Goal: Information Seeking & Learning: Understand process/instructions

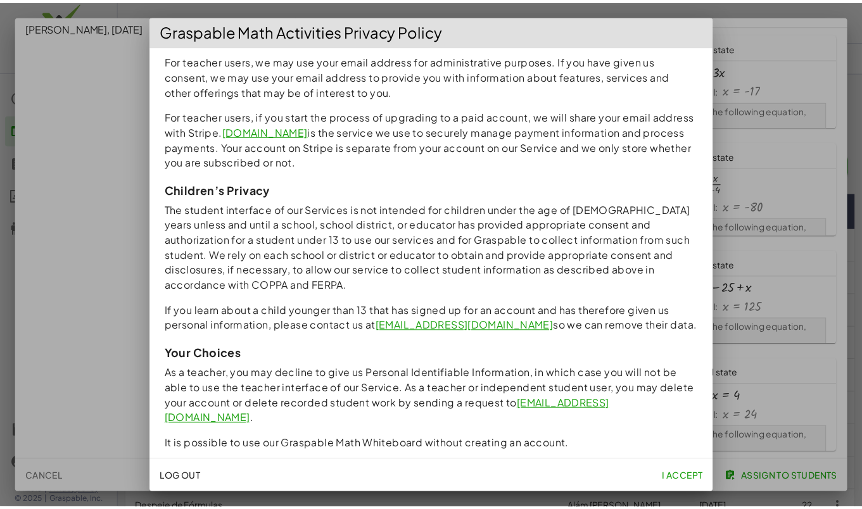
scroll to position [1083, 0]
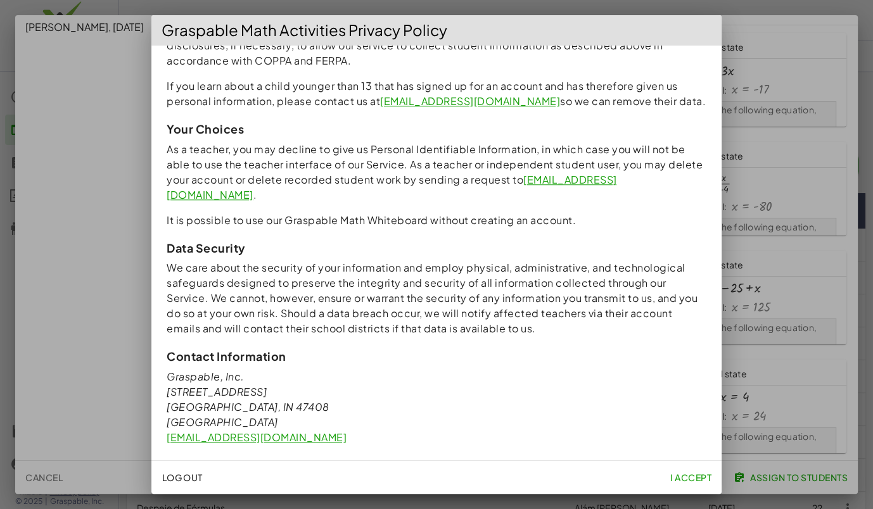
click at [674, 472] on span "I accept" at bounding box center [690, 477] width 41 height 11
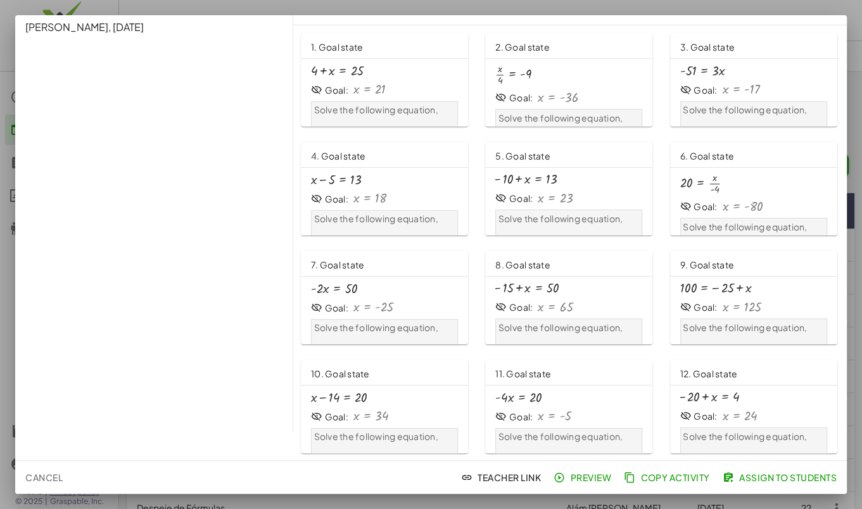
scroll to position [469, 0]
click at [576, 484] on button "Preview" at bounding box center [583, 477] width 65 height 23
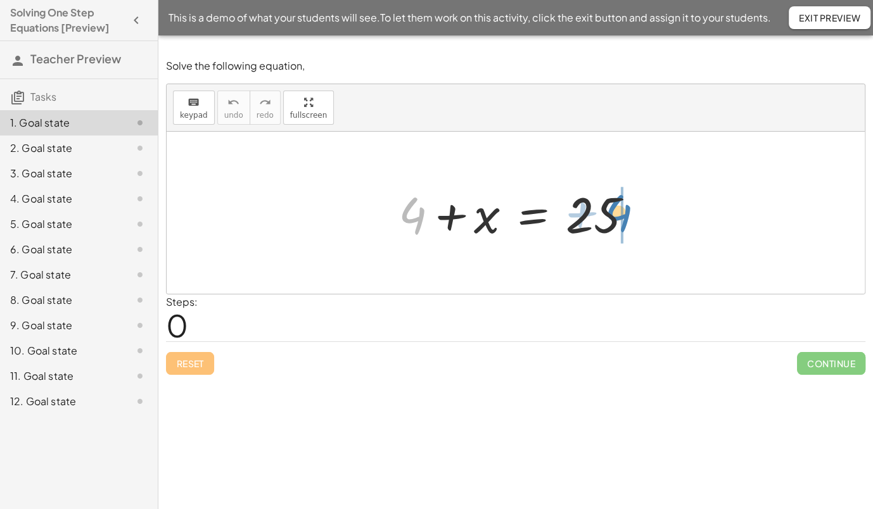
drag, startPoint x: 415, startPoint y: 211, endPoint x: 621, endPoint y: 209, distance: 205.8
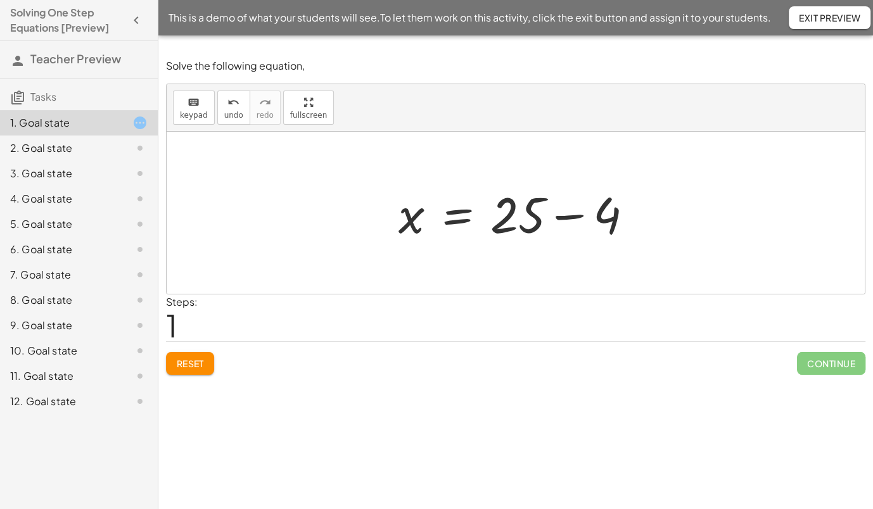
click at [576, 218] on div at bounding box center [520, 212] width 257 height 65
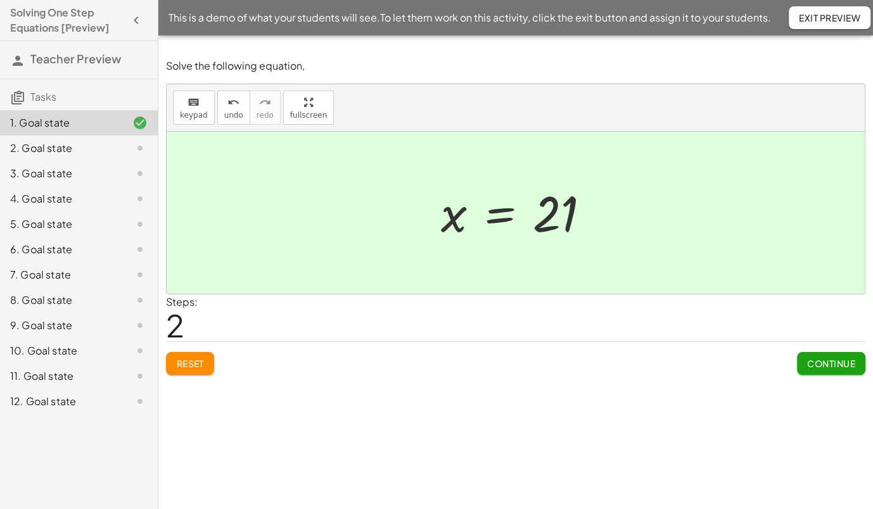
click at [828, 355] on button "Continue" at bounding box center [831, 363] width 68 height 23
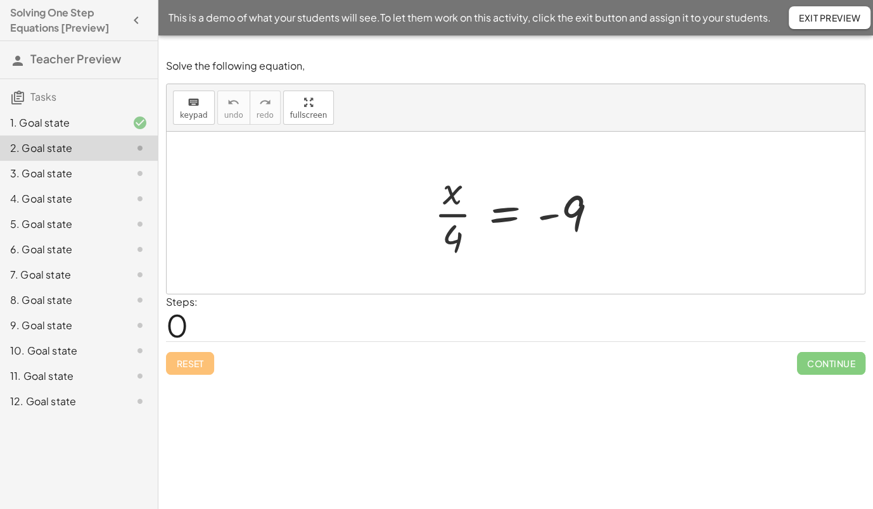
click at [728, 210] on div at bounding box center [516, 213] width 698 height 162
drag, startPoint x: 461, startPoint y: 235, endPoint x: 604, endPoint y: 229, distance: 143.2
click at [604, 229] on div at bounding box center [520, 213] width 186 height 98
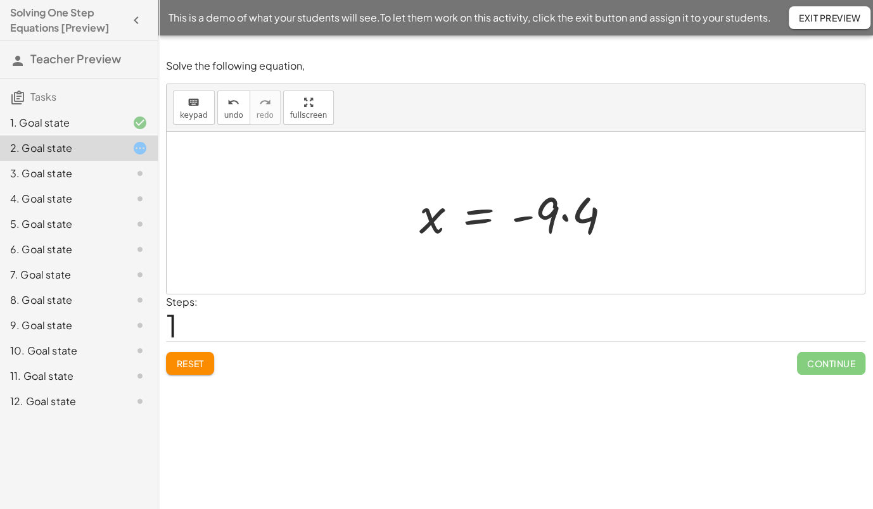
click at [564, 217] on div at bounding box center [520, 212] width 215 height 65
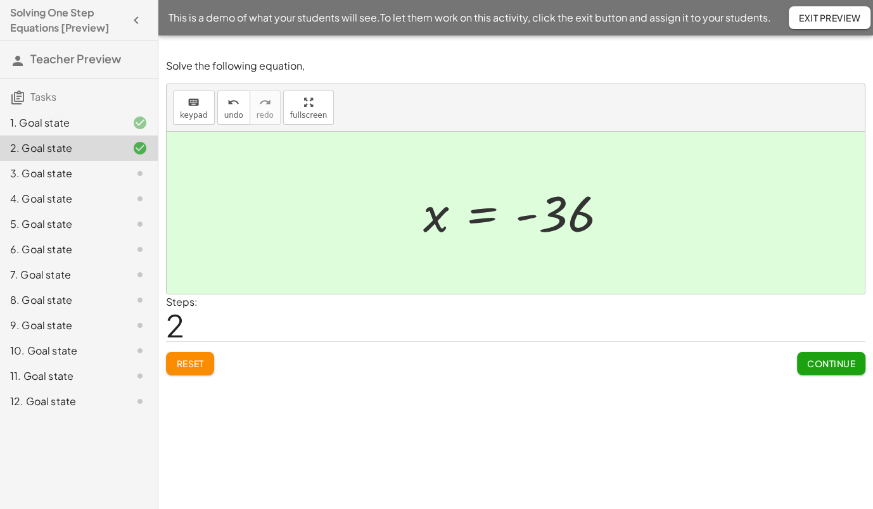
click at [845, 361] on span "Continue" at bounding box center [831, 363] width 48 height 11
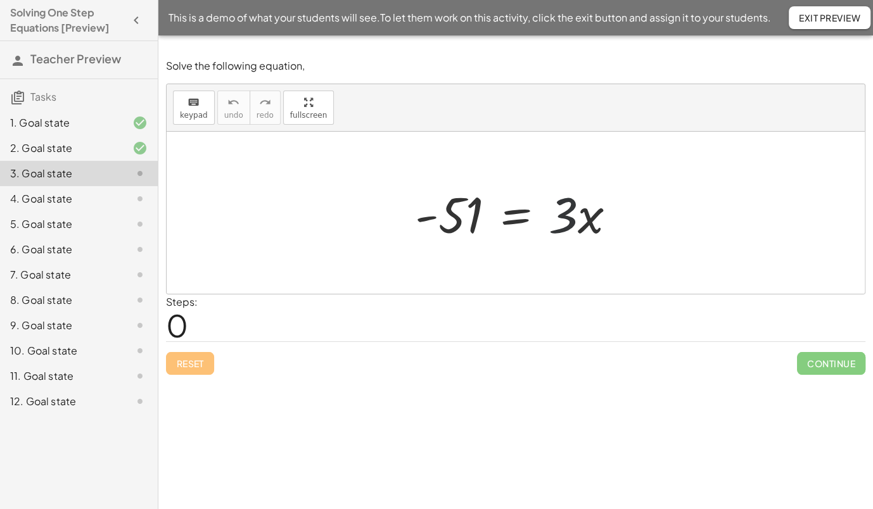
click at [559, 213] on div at bounding box center [520, 212] width 224 height 65
drag, startPoint x: 572, startPoint y: 213, endPoint x: 588, endPoint y: 217, distance: 15.5
click at [588, 217] on div at bounding box center [520, 212] width 224 height 65
drag, startPoint x: 589, startPoint y: 218, endPoint x: 579, endPoint y: 222, distance: 10.2
click at [579, 224] on div at bounding box center [520, 212] width 224 height 65
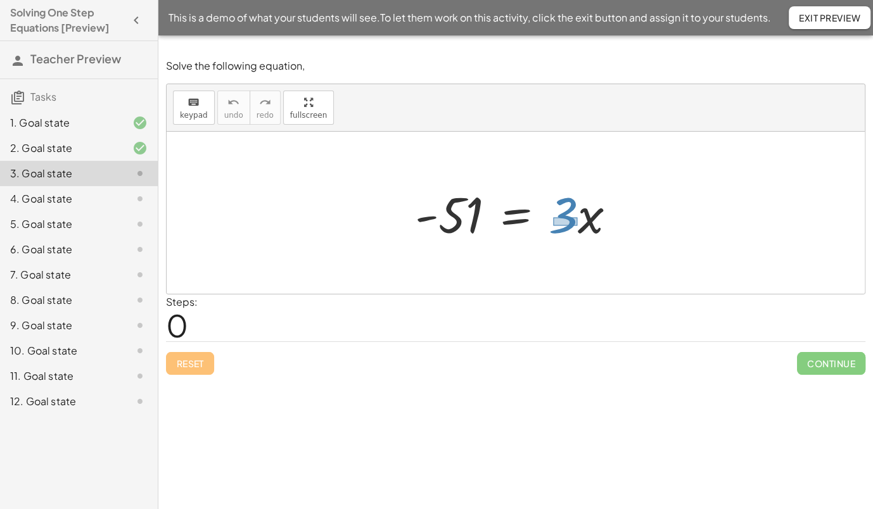
drag, startPoint x: 577, startPoint y: 217, endPoint x: 553, endPoint y: 225, distance: 25.4
click at [553, 225] on div at bounding box center [520, 212] width 224 height 65
click at [546, 184] on div at bounding box center [520, 212] width 224 height 65
click at [539, 183] on div at bounding box center [520, 212] width 224 height 65
drag, startPoint x: 578, startPoint y: 218, endPoint x: 579, endPoint y: 228, distance: 9.5
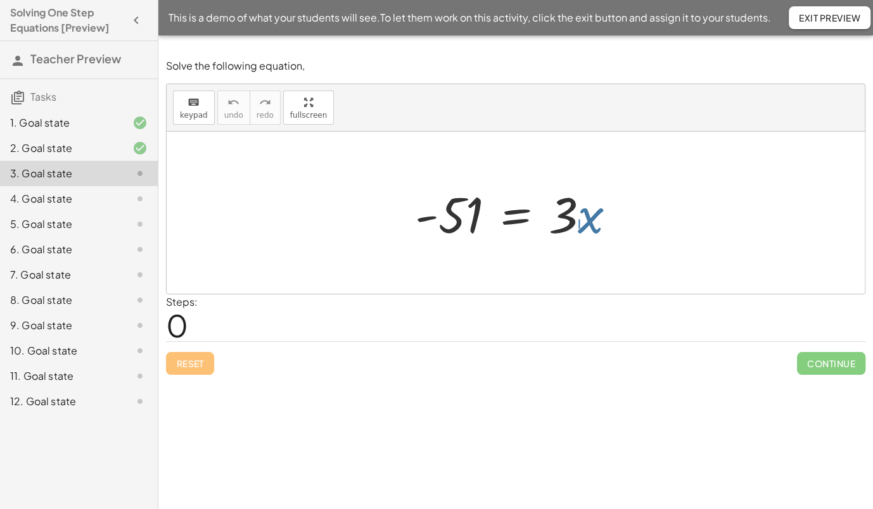
click at [579, 228] on div at bounding box center [520, 212] width 224 height 65
click at [574, 218] on div at bounding box center [520, 212] width 224 height 65
drag, startPoint x: 570, startPoint y: 220, endPoint x: 583, endPoint y: 223, distance: 12.9
click at [583, 223] on div at bounding box center [520, 212] width 224 height 65
click at [567, 224] on div at bounding box center [520, 212] width 224 height 65
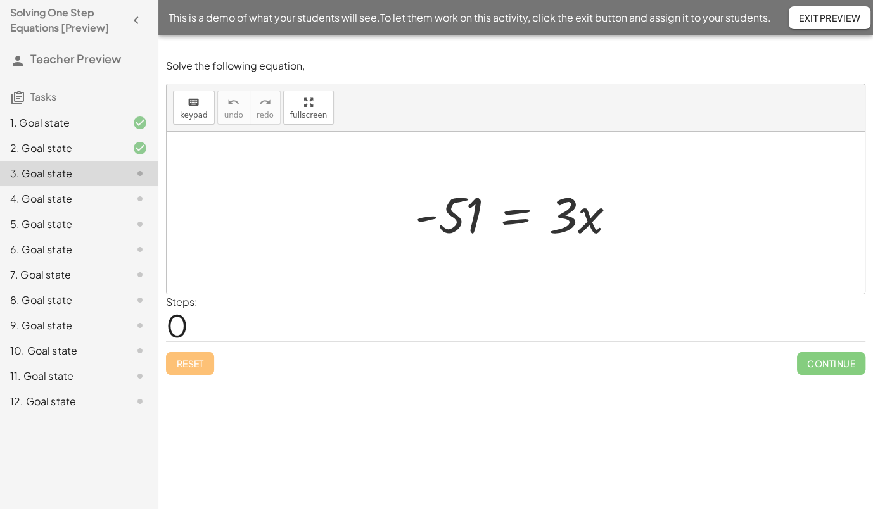
click at [592, 223] on div at bounding box center [520, 212] width 224 height 65
click at [565, 215] on div at bounding box center [520, 212] width 224 height 65
click at [593, 220] on div at bounding box center [520, 212] width 224 height 65
drag, startPoint x: 589, startPoint y: 222, endPoint x: 558, endPoint y: 244, distance: 38.1
click at [558, 244] on div "- 51 = · 3 · x" at bounding box center [515, 213] width 239 height 72
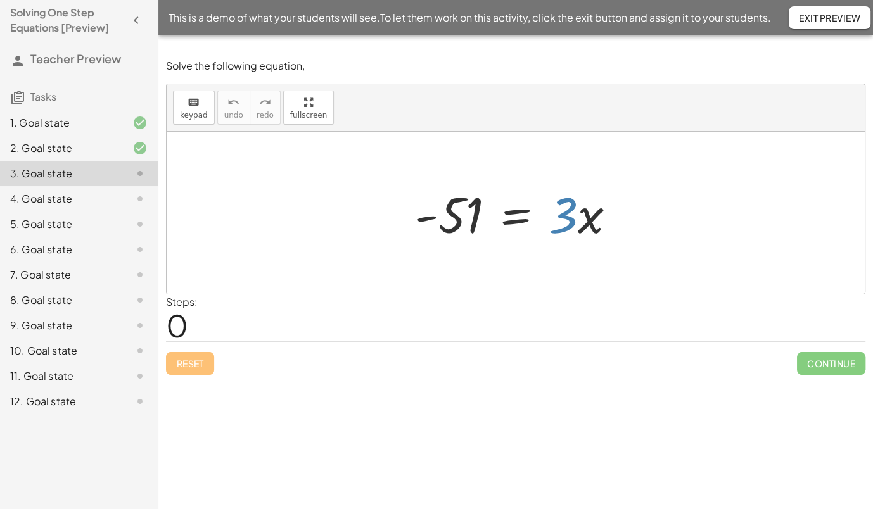
click at [589, 216] on div at bounding box center [520, 212] width 224 height 65
click at [588, 218] on div at bounding box center [520, 212] width 224 height 65
click at [566, 217] on div at bounding box center [520, 212] width 224 height 65
drag, startPoint x: 567, startPoint y: 211, endPoint x: 416, endPoint y: 225, distance: 151.4
click at [416, 225] on div at bounding box center [520, 212] width 224 height 65
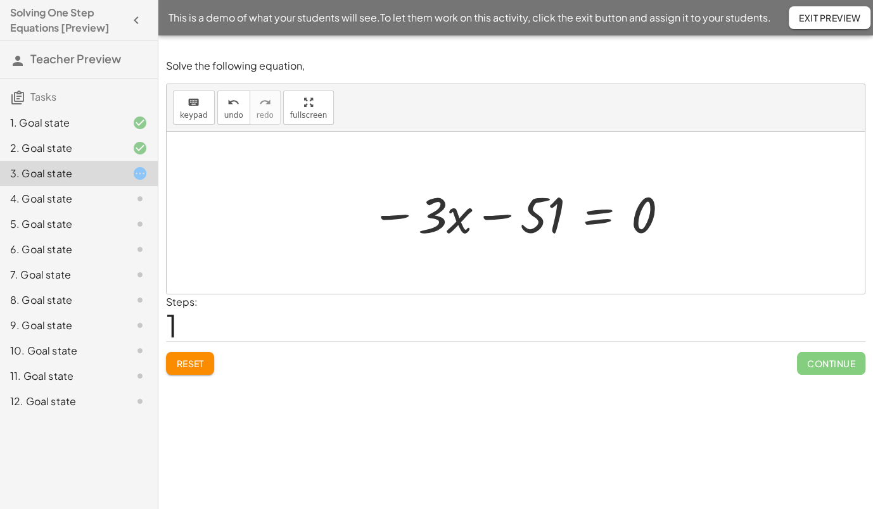
click at [492, 216] on div at bounding box center [520, 212] width 312 height 65
click at [532, 213] on div at bounding box center [520, 212] width 312 height 65
click at [504, 214] on div at bounding box center [520, 212] width 312 height 65
drag, startPoint x: 498, startPoint y: 217, endPoint x: 633, endPoint y: 220, distance: 134.9
click at [633, 220] on div at bounding box center [520, 212] width 312 height 65
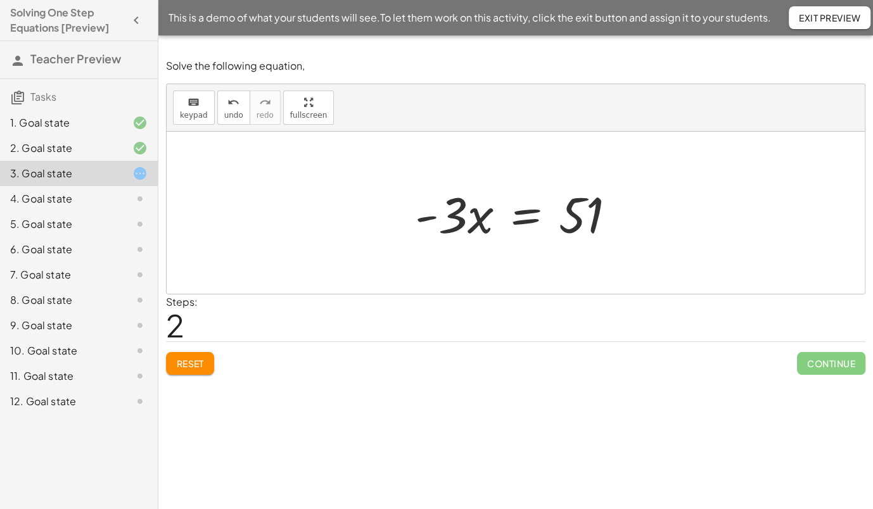
click at [673, 227] on div at bounding box center [516, 213] width 698 height 162
drag, startPoint x: 455, startPoint y: 218, endPoint x: 577, endPoint y: 248, distance: 125.6
click at [577, 248] on div "- 51 = · 3 · x − · 3 · x − 51 = 0 · - 3 · x = + 0 + 51 · - 3 = · 3 · x - 51" at bounding box center [515, 213] width 239 height 72
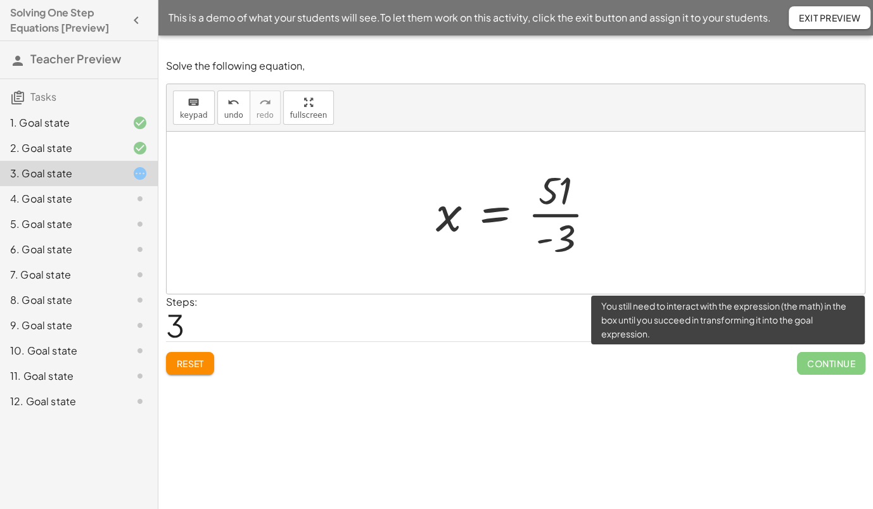
click at [828, 363] on span "Continue" at bounding box center [831, 363] width 68 height 23
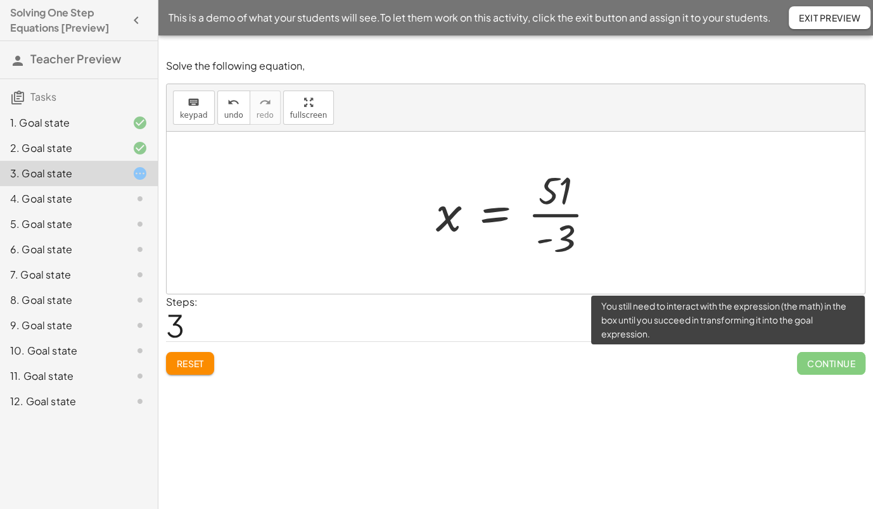
click at [828, 363] on span "Continue" at bounding box center [831, 363] width 68 height 23
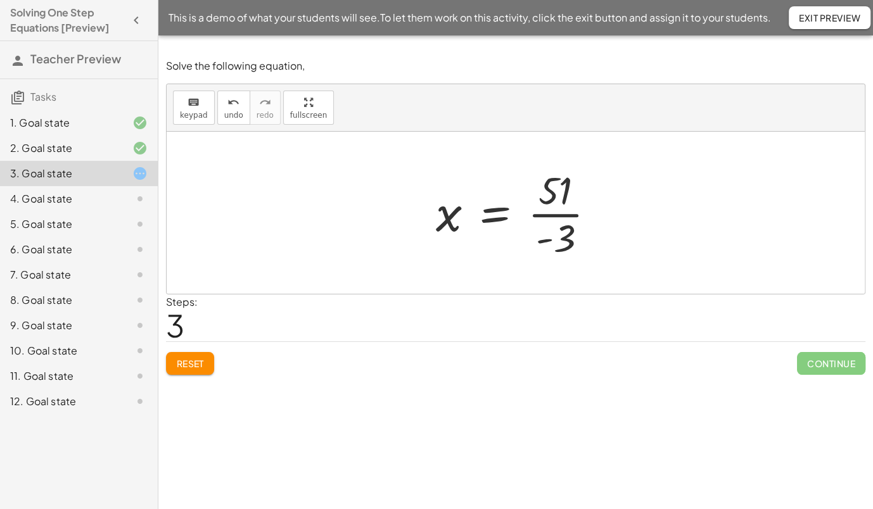
click at [571, 217] on div at bounding box center [520, 213] width 182 height 98
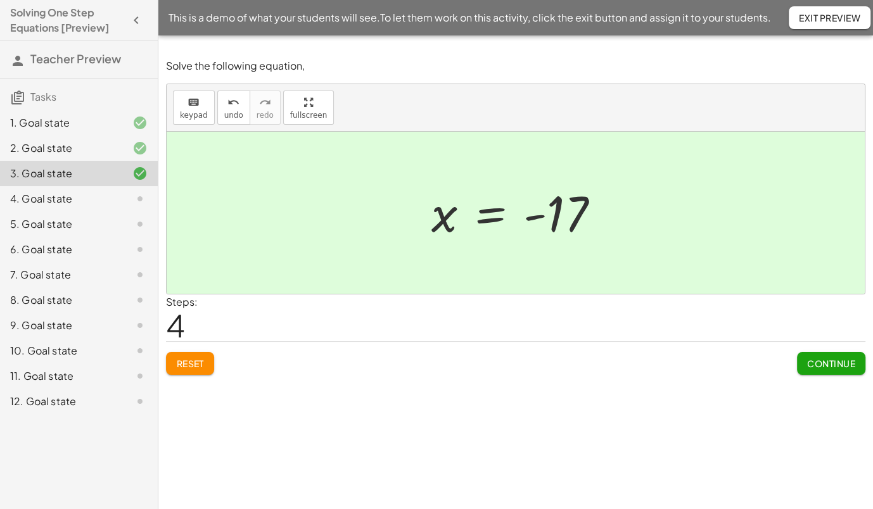
click at [821, 359] on span "Continue" at bounding box center [831, 363] width 48 height 11
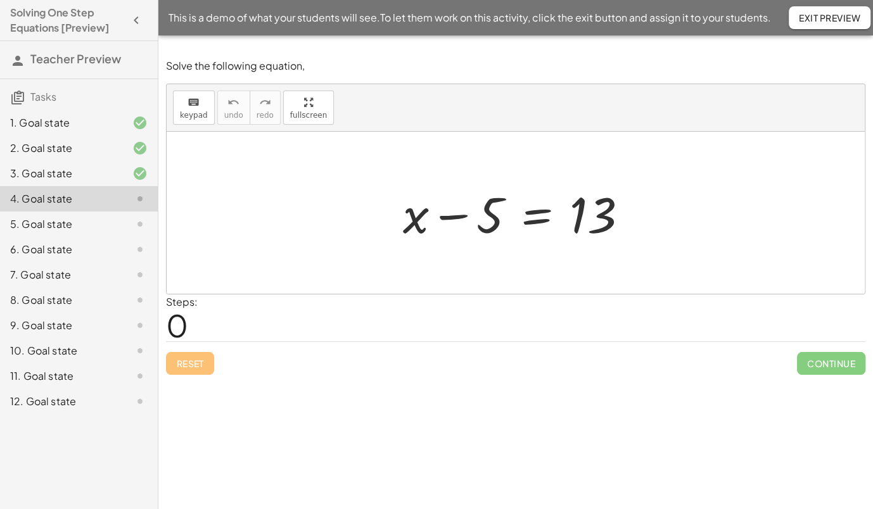
click at [636, 362] on div "Reset Continue" at bounding box center [515, 358] width 699 height 34
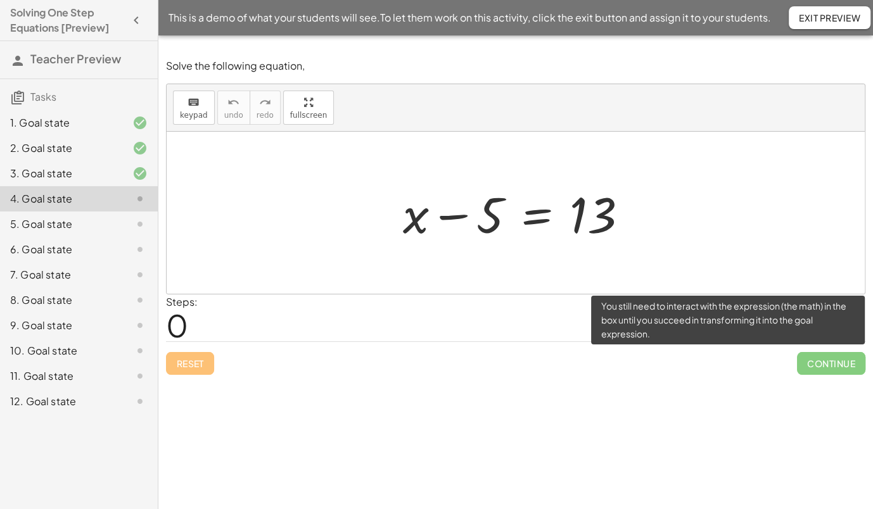
click at [820, 365] on span "Continue" at bounding box center [831, 363] width 68 height 23
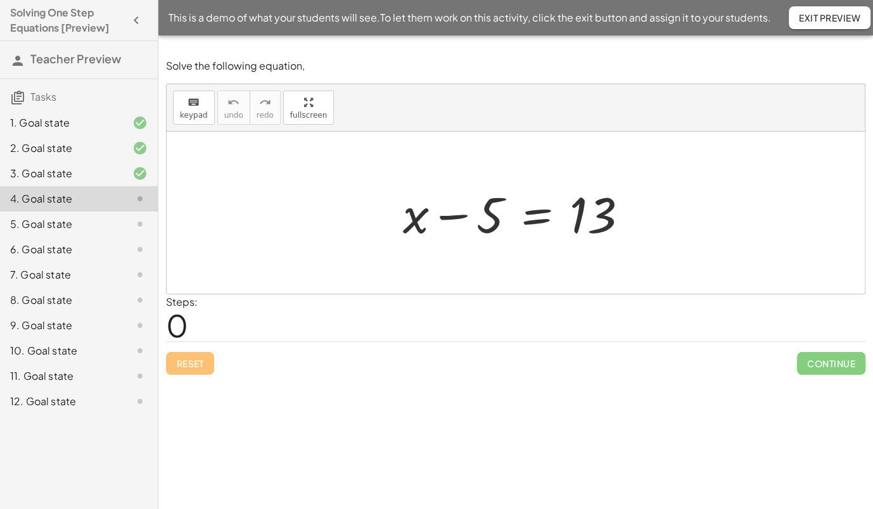
click at [784, 339] on div "Steps: 0" at bounding box center [515, 317] width 699 height 47
drag, startPoint x: 453, startPoint y: 216, endPoint x: 614, endPoint y: 222, distance: 161.0
click at [614, 222] on div at bounding box center [520, 212] width 248 height 65
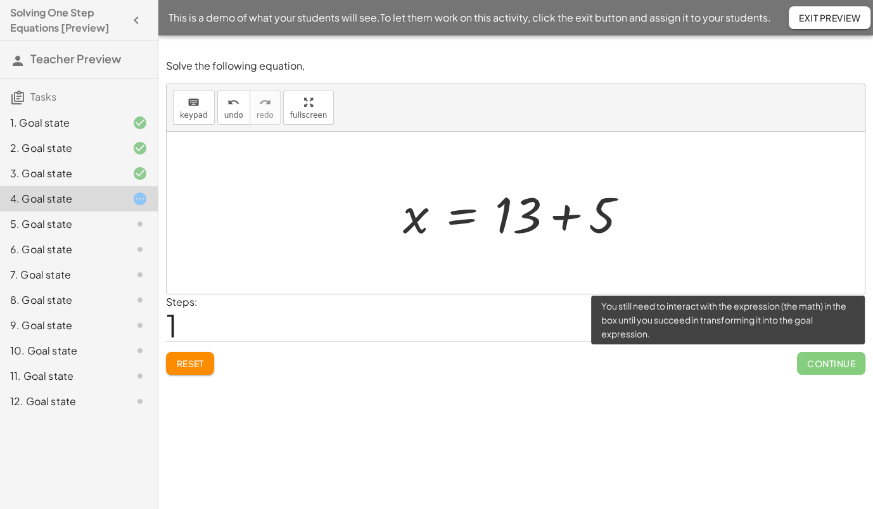
click at [811, 367] on span "Continue" at bounding box center [831, 363] width 68 height 23
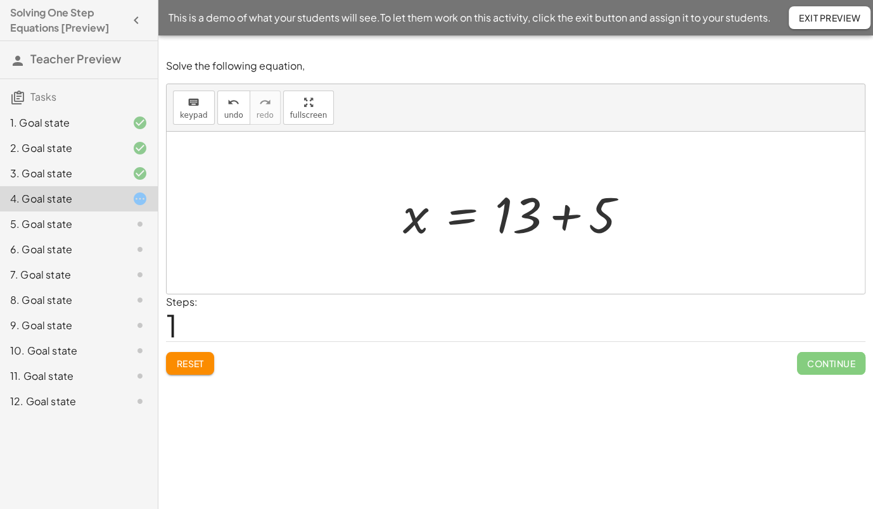
click at [562, 215] on div at bounding box center [520, 212] width 248 height 65
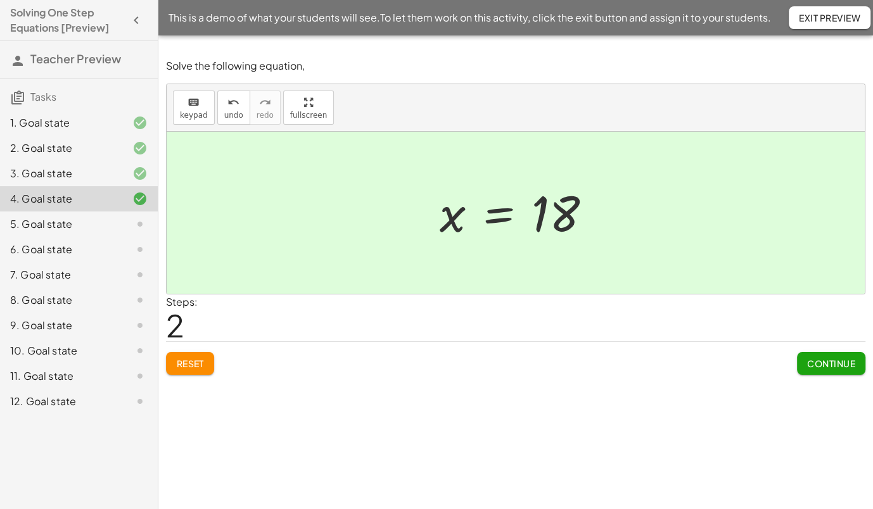
click at [103, 413] on div "1. Goal state 2. Goal state 3. Goal state 4. Goal state 5. Goal state 6. Goal s…" at bounding box center [79, 262] width 158 height 314
click at [103, 409] on div "12. Goal state" at bounding box center [79, 401] width 158 height 25
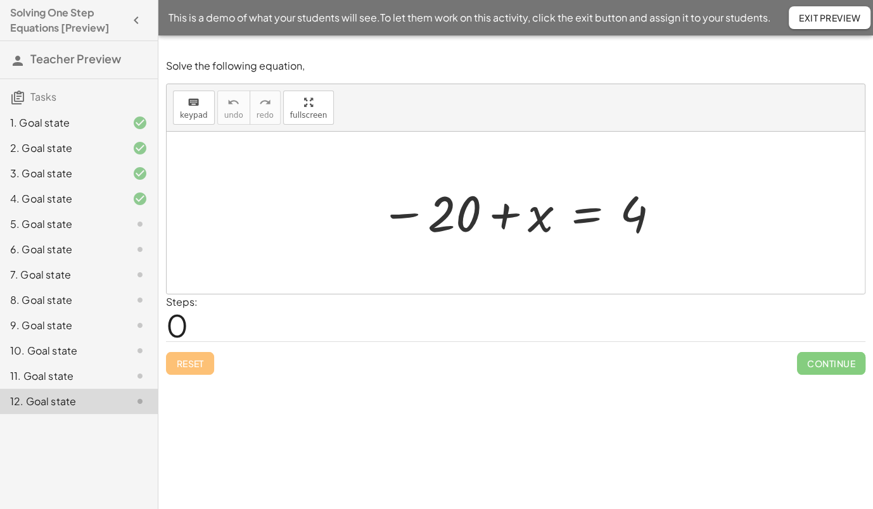
click at [103, 405] on div "12. Goal state" at bounding box center [61, 401] width 102 height 15
click at [103, 378] on div "11. Goal state" at bounding box center [61, 376] width 102 height 15
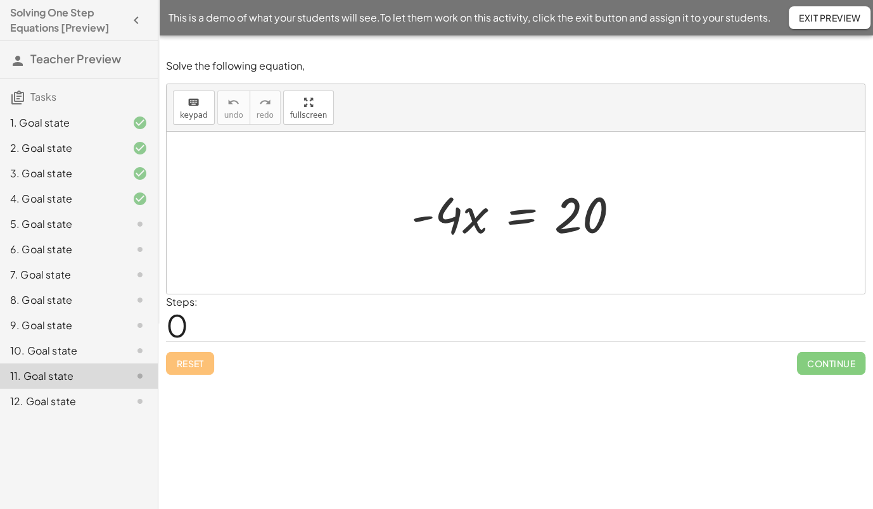
click at [102, 396] on div "12. Goal state" at bounding box center [61, 401] width 102 height 15
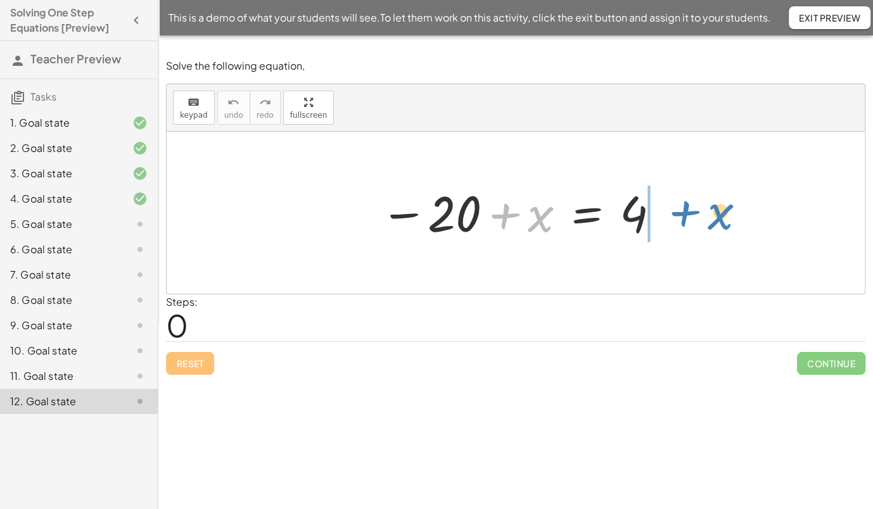
drag, startPoint x: 541, startPoint y: 220, endPoint x: 722, endPoint y: 218, distance: 181.1
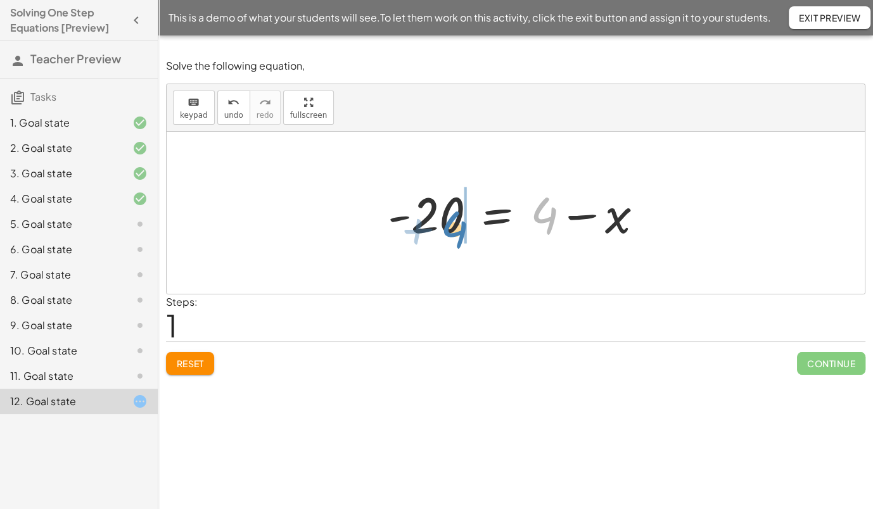
drag, startPoint x: 549, startPoint y: 217, endPoint x: 458, endPoint y: 231, distance: 91.6
click at [458, 231] on div at bounding box center [520, 212] width 278 height 65
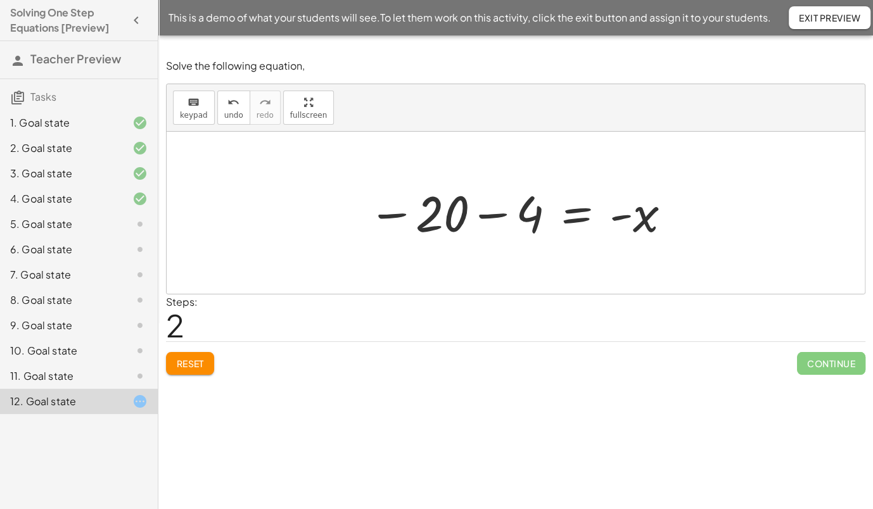
click at [482, 215] on div at bounding box center [520, 213] width 317 height 63
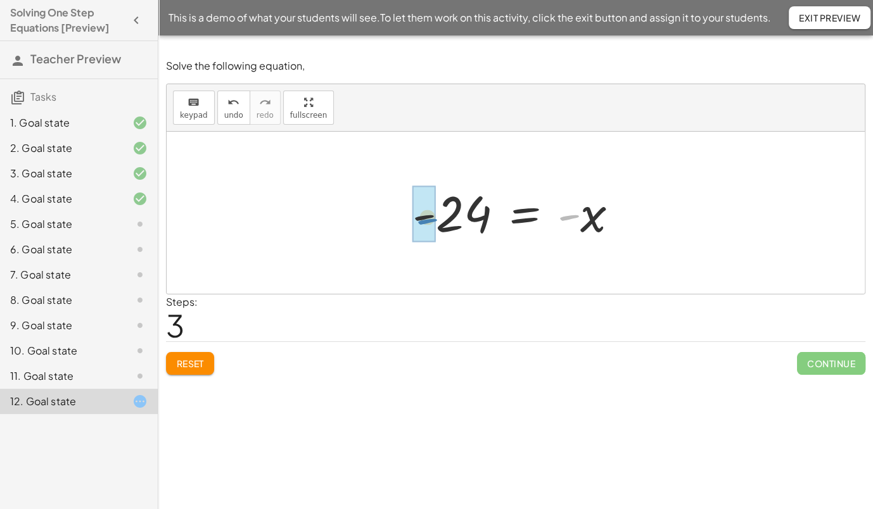
drag, startPoint x: 572, startPoint y: 218, endPoint x: 429, endPoint y: 224, distance: 142.6
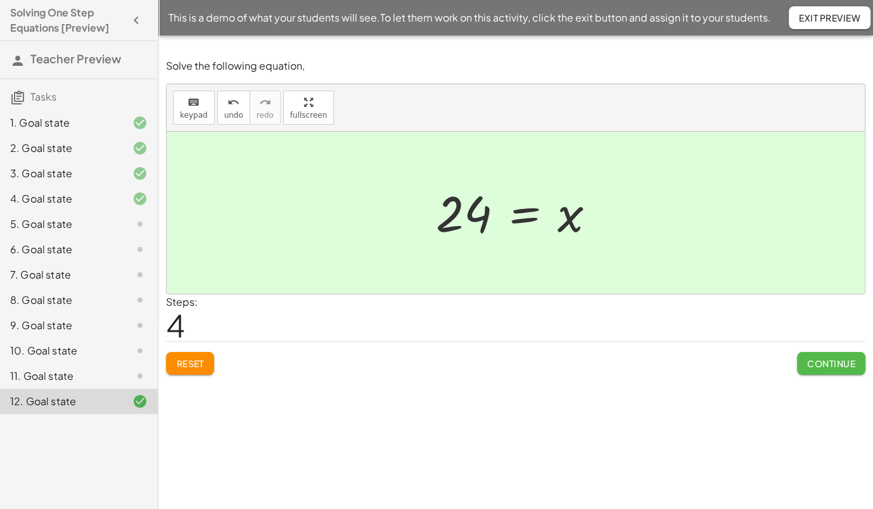
click at [833, 355] on button "Continue" at bounding box center [831, 363] width 68 height 23
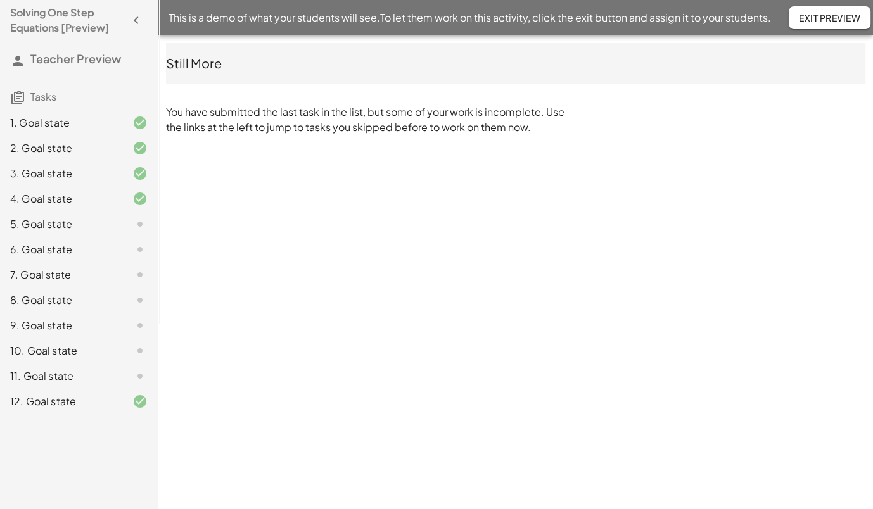
click at [0, 0] on div "Solving One Step Equations [Preview] Teacher Preview Tasks 1. Goal state 2. Goa…" at bounding box center [0, 0] width 0 height 0
drag, startPoint x: 833, startPoint y: 355, endPoint x: 614, endPoint y: 305, distance: 224.7
click at [0, 0] on div "Solving One Step Equations [Preview] Teacher Preview Tasks 1. Goal state 2. Goa…" at bounding box center [0, 0] width 0 height 0
